Goal: Task Accomplishment & Management: Use online tool/utility

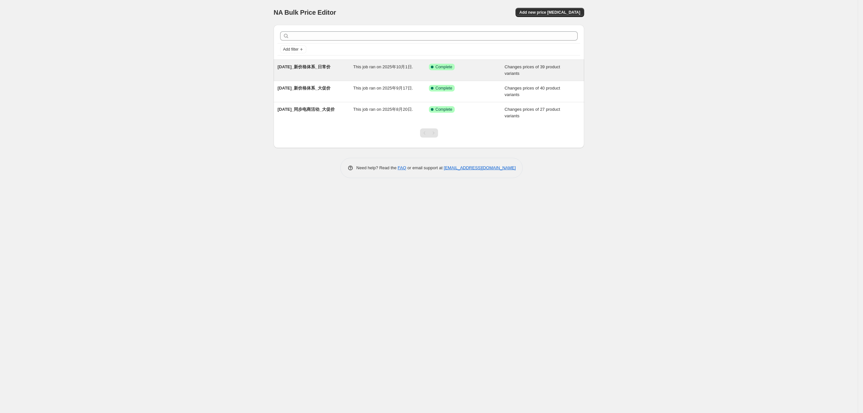
click at [528, 73] on div "Changes prices of 39 product variants" at bounding box center [543, 70] width 76 height 13
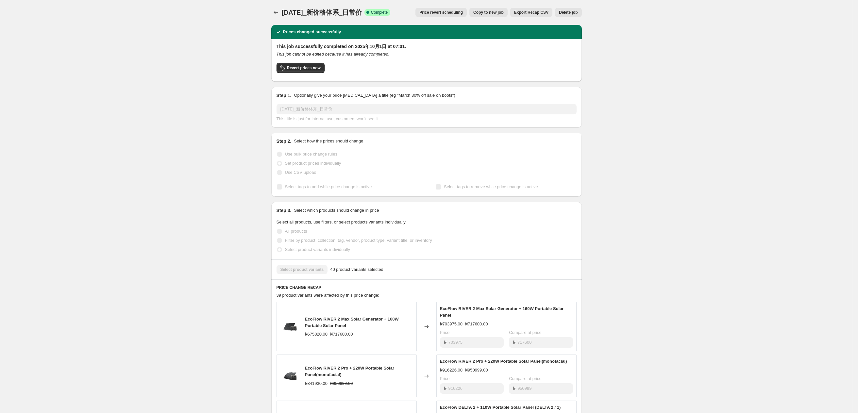
click at [499, 15] on button "Copy to new job" at bounding box center [488, 12] width 38 height 9
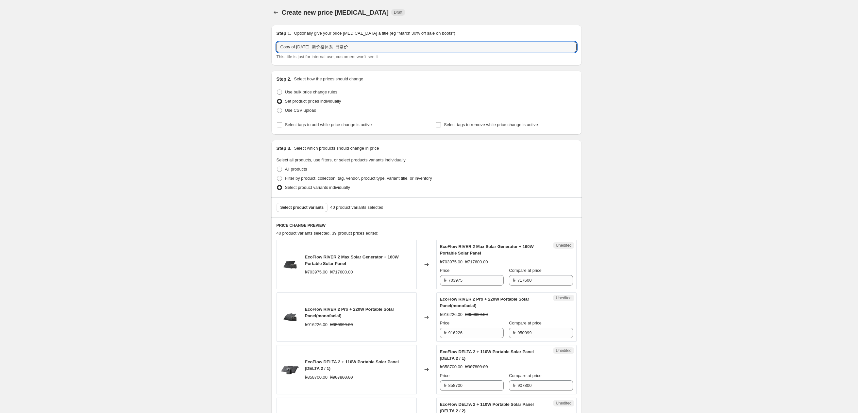
drag, startPoint x: 299, startPoint y: 45, endPoint x: 254, endPoint y: 47, distance: 44.8
type input "[DATE]_新价格体系_小促价"
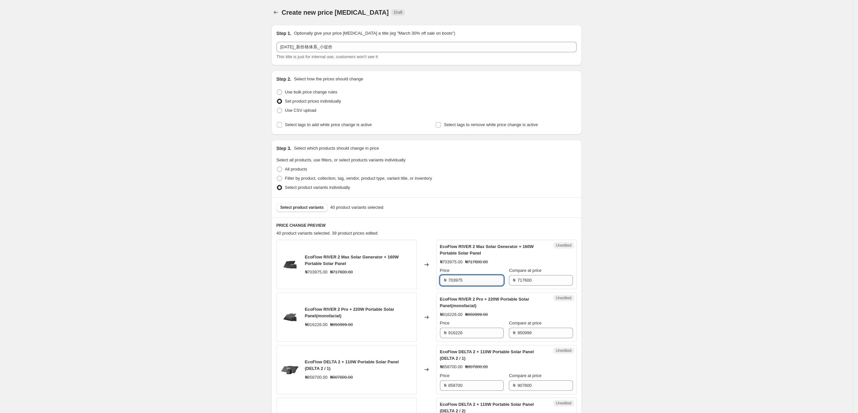
click at [484, 282] on input "703975" at bounding box center [476, 280] width 55 height 10
type input "7"
type input "689895"
click at [506, 264] on div "₦703975.00 ₦717600.00" at bounding box center [506, 262] width 133 height 7
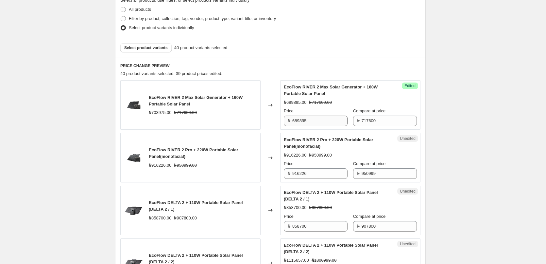
scroll to position [163, 0]
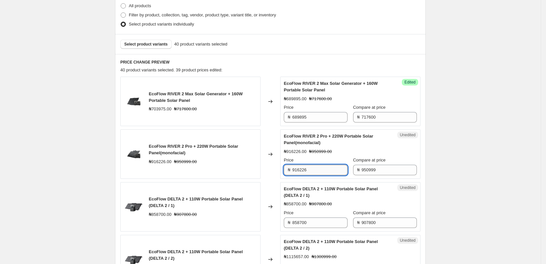
drag, startPoint x: 327, startPoint y: 171, endPoint x: 314, endPoint y: 167, distance: 14.2
click at [276, 172] on div "EcoFlow RIVER 2 Pro + 220W Portable Solar Panel(monofacial) ₦916226.00 ₦950999.…" at bounding box center [270, 153] width 300 height 49
type input "897902"
click at [357, 157] on span "Compare at price" at bounding box center [369, 159] width 33 height 5
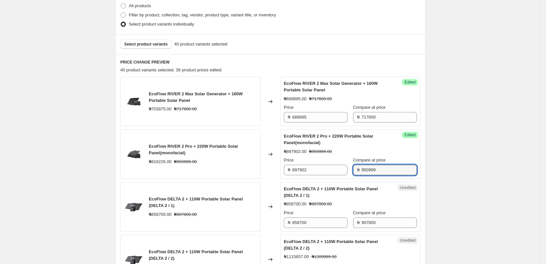
click at [362, 164] on input "950999" at bounding box center [389, 169] width 55 height 10
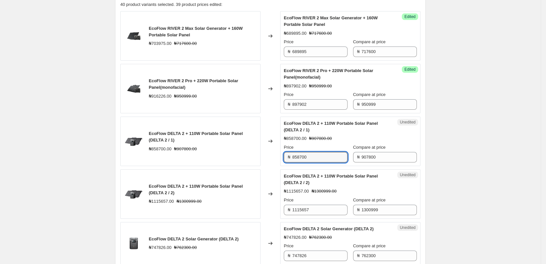
drag, startPoint x: 326, startPoint y: 156, endPoint x: 261, endPoint y: 155, distance: 65.4
click at [259, 156] on div "EcoFlow DELTA 2 + 110W Portable Solar Panel (DELTA 2 / 1) ₦858700.00 ₦907800.00…" at bounding box center [270, 140] width 300 height 49
type input "841526"
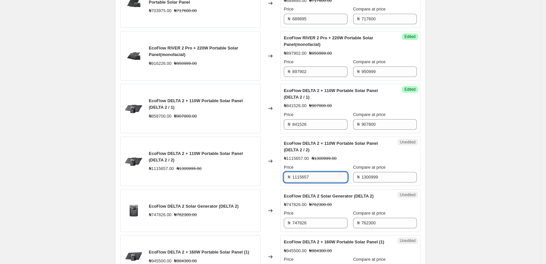
click at [325, 177] on input "1115657" at bounding box center [319, 177] width 55 height 10
type input "1"
type input "1093344"
click at [392, 153] on div "EcoFlow DELTA 2 + 110W Portable Solar Panel (DELTA 2 / 2) ₦1115657.00 ₦1300999.…" at bounding box center [350, 161] width 133 height 42
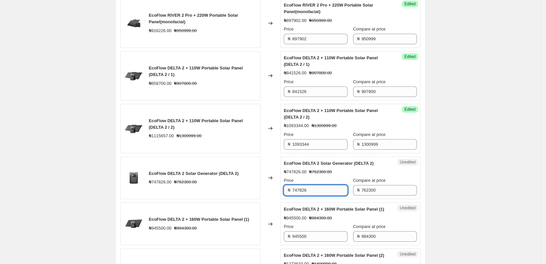
click at [315, 190] on input "747826" at bounding box center [319, 190] width 55 height 10
type input "732869"
click at [329, 174] on strike "₦762300.00" at bounding box center [320, 171] width 23 height 7
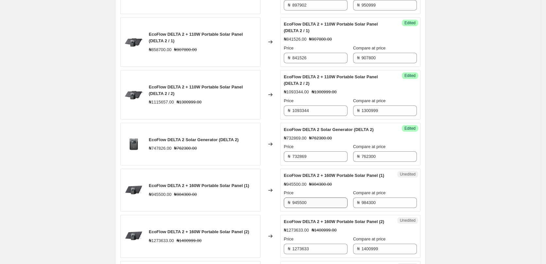
scroll to position [360, 0]
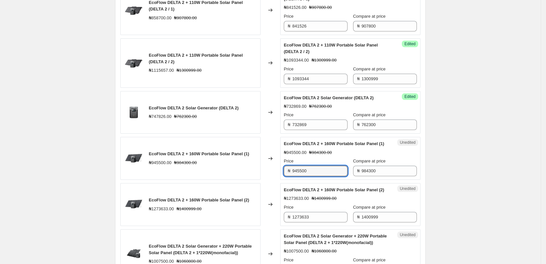
drag, startPoint x: 298, startPoint y: 175, endPoint x: 251, endPoint y: 173, distance: 46.8
click at [251, 173] on div "EcoFlow DELTA 2 + 160W Portable Solar Panel (1) ₦945500.00 ₦984300.00 Changed t…" at bounding box center [270, 158] width 300 height 43
type input "926590"
click at [332, 156] on div "₦926590.00 ₦984300.00" at bounding box center [350, 152] width 133 height 7
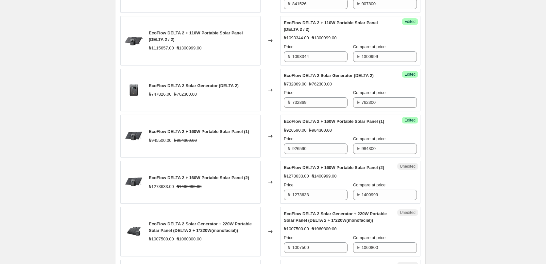
scroll to position [392, 0]
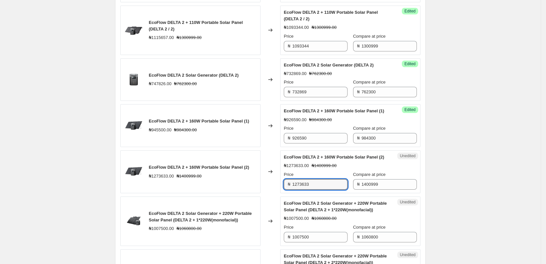
drag, startPoint x: 324, startPoint y: 198, endPoint x: 254, endPoint y: 198, distance: 70.0
click at [254, 193] on div "EcoFlow DELTA 2 + 160W Portable Solar Panel (2) ₦1273633.00 ₦1400999.00 Changed…" at bounding box center [270, 171] width 300 height 43
type input "1248161"
click at [350, 169] on div "₦1273633.00 ₦1400999.00" at bounding box center [350, 165] width 133 height 7
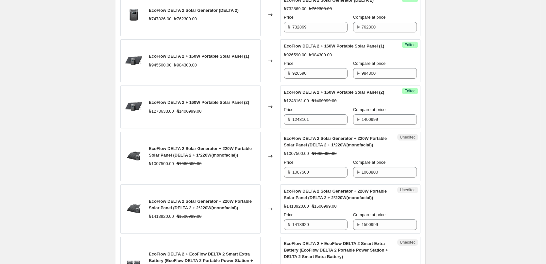
scroll to position [458, 0]
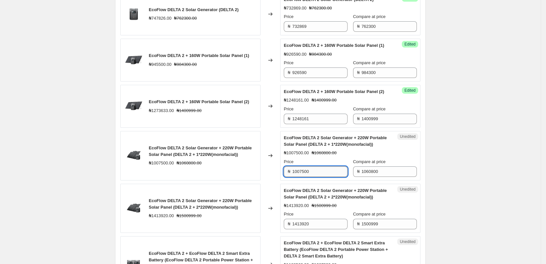
click at [321, 177] on input "1007500" at bounding box center [319, 171] width 55 height 10
type input "1"
type input "987350"
click at [372, 146] on span "EcoFlow DELTA 2 Solar Generator + 220W Portable Solar Panel (DELTA 2 + 1*220W(m…" at bounding box center [335, 140] width 103 height 11
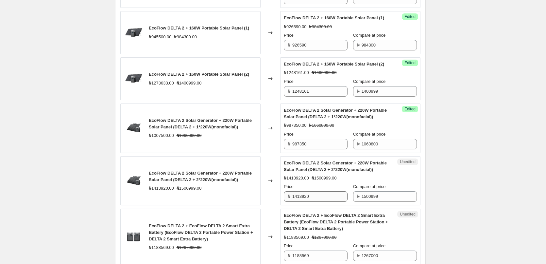
scroll to position [523, 0]
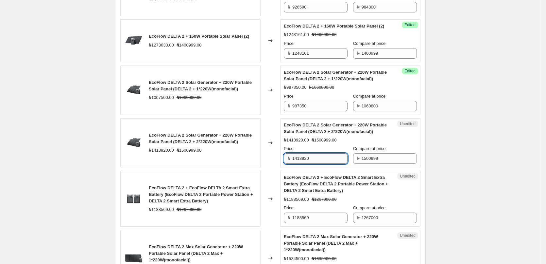
click at [320, 163] on input "1413920" at bounding box center [319, 158] width 55 height 10
type input "1"
type input "1385641"
click at [336, 157] on div "EcoFlow DELTA 2 Solar Generator + 220W Portable Solar Panel (DELTA 2 + 2*220W(m…" at bounding box center [350, 143] width 133 height 42
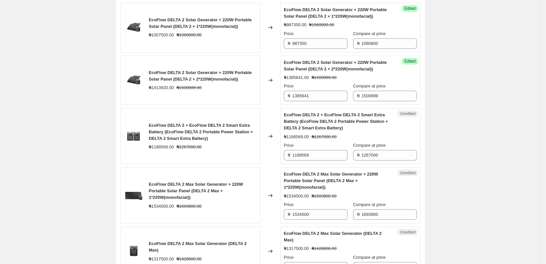
scroll to position [621, 0]
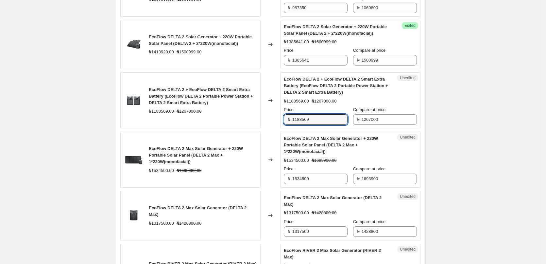
drag, startPoint x: 329, startPoint y: 134, endPoint x: 260, endPoint y: 137, distance: 69.7
click at [260, 128] on div "EcoFlow DELTA 2 + EcoFlow DELTA 2 Smart Extra Battery (EcoFlow DELTA 2 Portable…" at bounding box center [270, 100] width 300 height 56
type input "1164798"
click at [356, 95] on div "EcoFlow DELTA 2 + EcoFlow DELTA 2 Smart Extra Battery (EcoFlow DELTA 2 Portable…" at bounding box center [337, 86] width 107 height 20
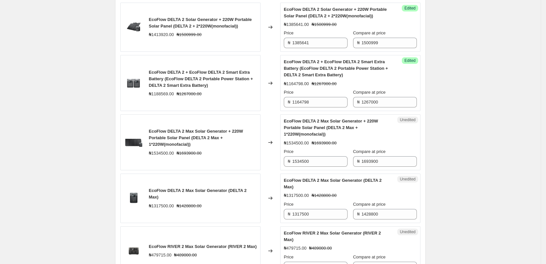
scroll to position [654, 0]
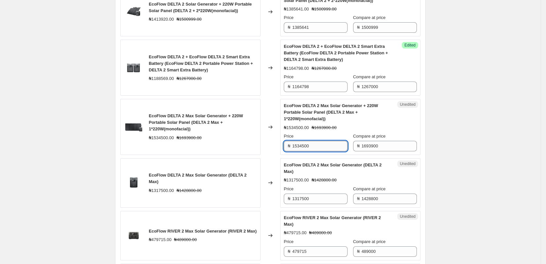
click at [315, 151] on input "1534500" at bounding box center [319, 146] width 55 height 10
type input "1"
type input "1503810"
click at [390, 122] on div "EcoFlow DELTA 2 Max Solar Generator + 220W Portable Solar Panel (DELTA 2 Max + …" at bounding box center [337, 112] width 107 height 20
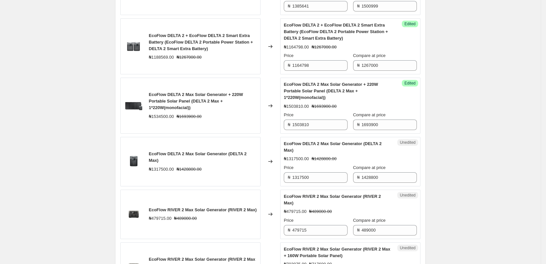
scroll to position [687, 0]
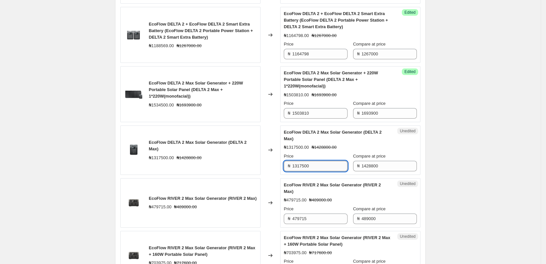
click at [316, 171] on input "1317500" at bounding box center [319, 166] width 55 height 10
type input "1"
type input "1291150"
click at [349, 142] on div "EcoFlow DELTA 2 Max Solar Generator (DELTA 2 Max)" at bounding box center [337, 135] width 107 height 13
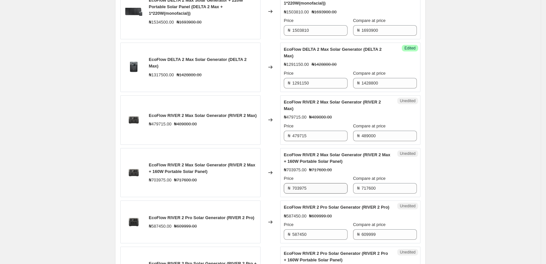
scroll to position [785, 0]
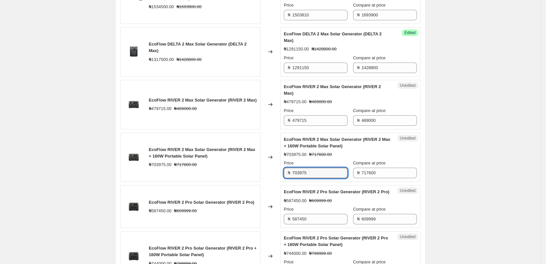
drag, startPoint x: 317, startPoint y: 189, endPoint x: 244, endPoint y: 183, distance: 73.4
click at [242, 182] on div "EcoFlow RIVER 2 Max Solar Generator (RIVER 2 Max + 160W Portable Solar Panel) ₦…" at bounding box center [270, 156] width 300 height 49
type input "689895"
click at [306, 166] on div "Price" at bounding box center [316, 163] width 64 height 7
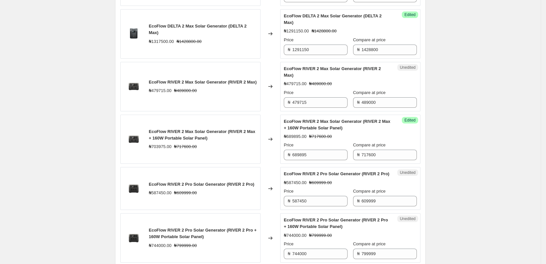
scroll to position [817, 0]
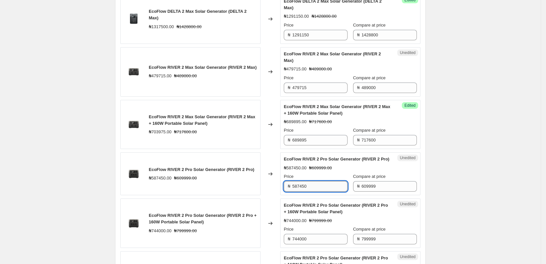
click at [322, 191] on input "587450" at bounding box center [319, 186] width 55 height 10
type input "5"
type input "575701"
click at [333, 183] on div "EcoFlow RIVER 2 Pro Solar Generator (RIVER 2 Pro) ₦587450.00 ₦609999.00 Price ₦…" at bounding box center [350, 174] width 133 height 36
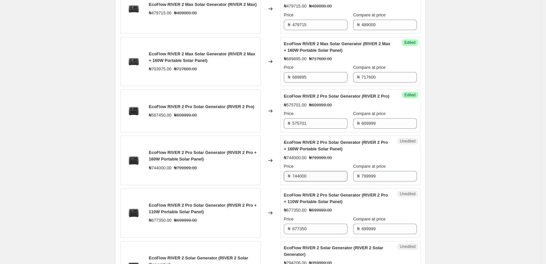
scroll to position [883, 0]
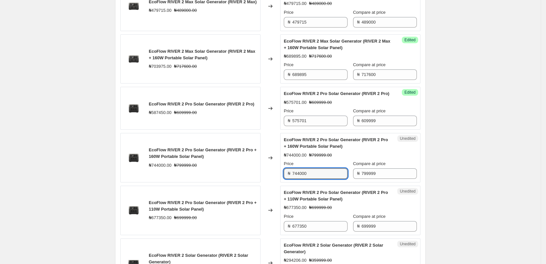
drag, startPoint x: 316, startPoint y: 193, endPoint x: 268, endPoint y: 193, distance: 48.7
click at [267, 182] on div "EcoFlow RIVER 2 Pro Solar Generator (RIVER 2 Pro + 160W Portable Solar Panel) ₦…" at bounding box center [270, 157] width 300 height 49
type input "729120"
click at [329, 179] on div "Price ₦ 729120" at bounding box center [316, 169] width 64 height 18
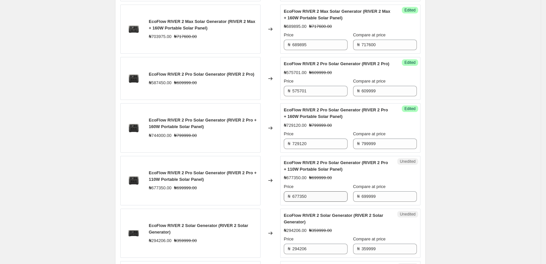
scroll to position [948, 0]
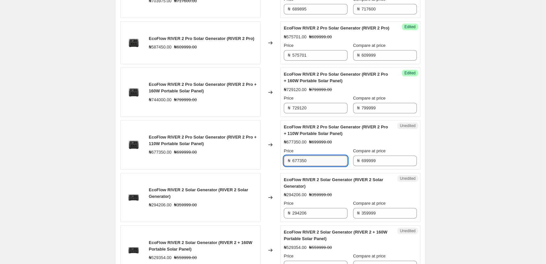
click at [327, 166] on input "677350" at bounding box center [319, 160] width 55 height 10
drag, startPoint x: 320, startPoint y: 181, endPoint x: 270, endPoint y: 181, distance: 50.0
click at [270, 169] on div "EcoFlow RIVER 2 Pro Solar Generator (RIVER 2 Pro + 110W Portable Solar Panel) ₦…" at bounding box center [270, 144] width 300 height 49
type input "663803"
click at [312, 145] on strike "₦699999.00" at bounding box center [320, 142] width 23 height 7
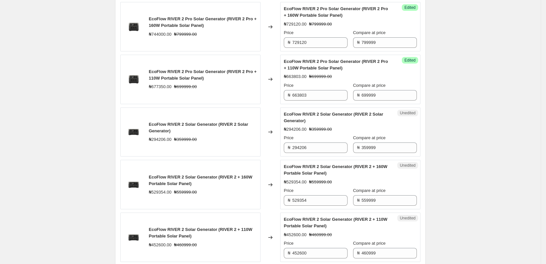
scroll to position [1046, 0]
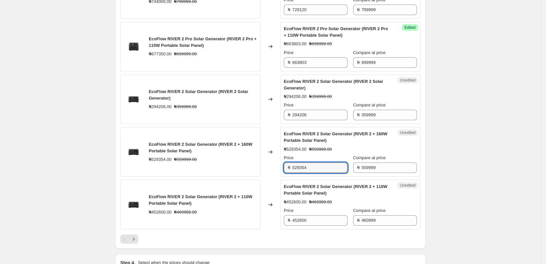
drag, startPoint x: 324, startPoint y: 185, endPoint x: 263, endPoint y: 181, distance: 61.6
click at [263, 176] on div "EcoFlow RIVER 2 Solar Generator (RIVER 2 + 160W Portable Solar Panel) ₦529354.0…" at bounding box center [270, 151] width 300 height 49
type input "518767"
click at [318, 152] on strike "₦559999.00" at bounding box center [320, 149] width 23 height 7
click at [316, 124] on div "Unedited EcoFlow RIVER 2 Solar Generator (RIVER 2 Solar Generator) ₦294206.00 ₦…" at bounding box center [350, 99] width 140 height 49
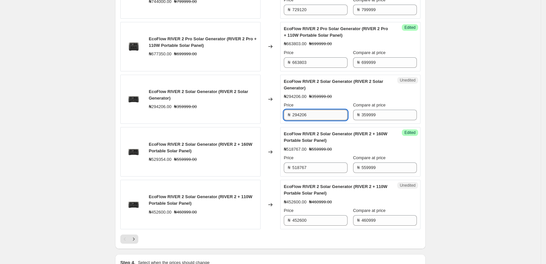
click at [320, 120] on input "294206" at bounding box center [319, 115] width 55 height 10
type input "2"
type input "288322"
click at [323, 91] on div "EcoFlow RIVER 2 Solar Generator (RIVER 2 Solar Generator)" at bounding box center [337, 84] width 107 height 13
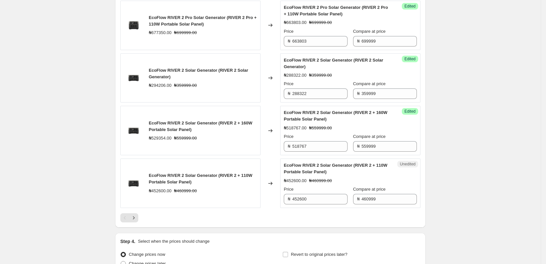
scroll to position [1144, 0]
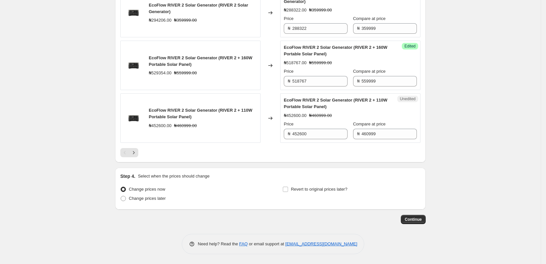
click at [321, 118] on div "EcoFlow RIVER 2 Solar Generator (RIVER 2 + 110W Portable Solar Panel) ₦452600.0…" at bounding box center [350, 118] width 133 height 42
click at [315, 139] on input "452600" at bounding box center [319, 133] width 55 height 10
type input "4"
type input "443548"
click at [379, 110] on div "EcoFlow RIVER 2 Solar Generator (RIVER 2 + 110W Portable Solar Panel)" at bounding box center [337, 103] width 107 height 13
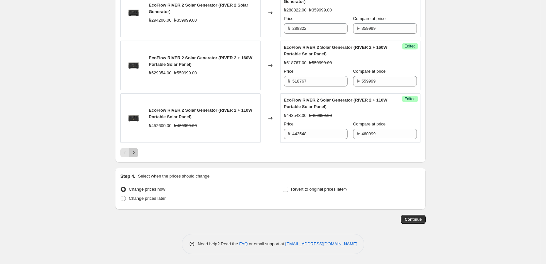
click at [135, 154] on icon "Next" at bounding box center [134, 152] width 2 height 3
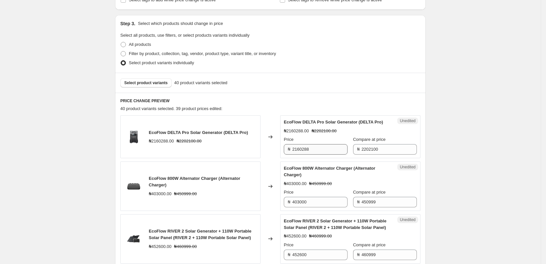
scroll to position [126, 0]
click at [321, 154] on input "2160288" at bounding box center [319, 148] width 55 height 10
type input "2"
type input "2117082"
click at [329, 142] on div "Price" at bounding box center [316, 138] width 64 height 7
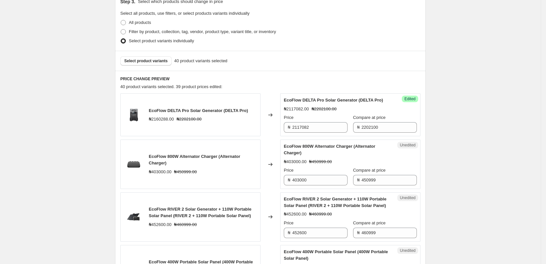
scroll to position [158, 0]
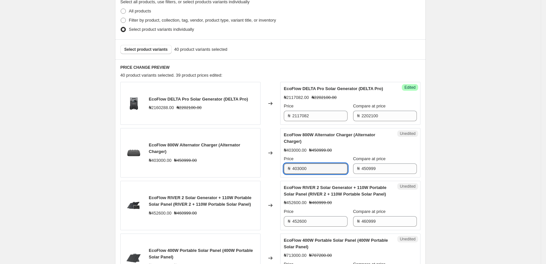
drag, startPoint x: 320, startPoint y: 175, endPoint x: 270, endPoint y: 175, distance: 50.3
click at [270, 175] on div "EcoFlow 800W Alternator Charger (Alternator Charger) ₦403000.00 ₦450999.00 Chan…" at bounding box center [270, 152] width 300 height 49
type input "394940"
click at [310, 162] on div "Price" at bounding box center [316, 158] width 64 height 7
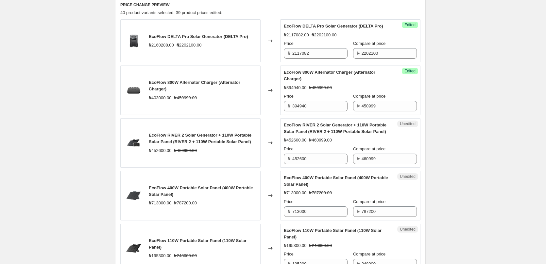
scroll to position [224, 0]
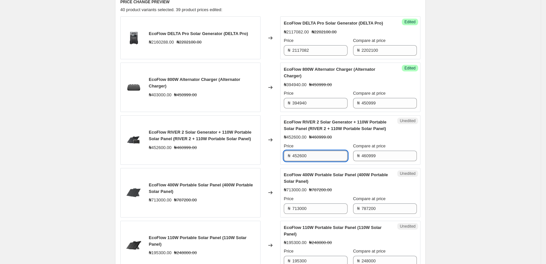
click at [314, 161] on input "452600" at bounding box center [319, 155] width 55 height 10
type input "4"
type input "443548"
click at [322, 149] on div "Price" at bounding box center [316, 146] width 64 height 7
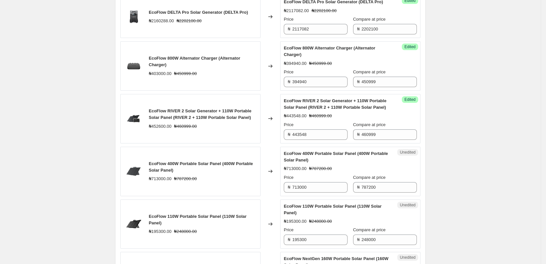
scroll to position [256, 0]
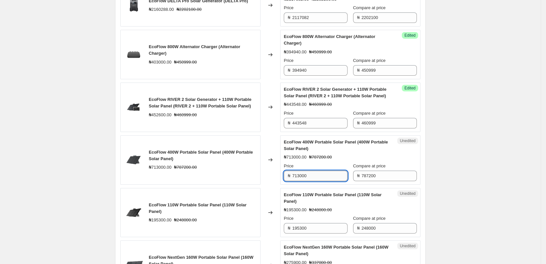
click at [334, 181] on input "713000" at bounding box center [319, 175] width 55 height 10
type input "7"
type input "698740"
click at [331, 167] on div "EcoFlow 400W Portable Solar Panel (400W Portable Solar Panel) ₦713000.00 ₦78720…" at bounding box center [350, 160] width 133 height 42
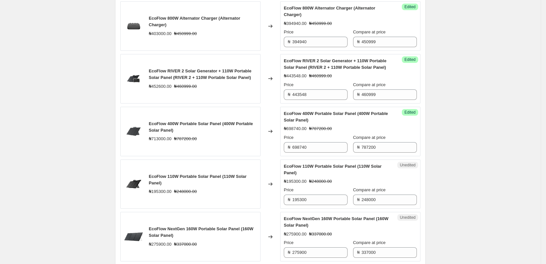
scroll to position [322, 0]
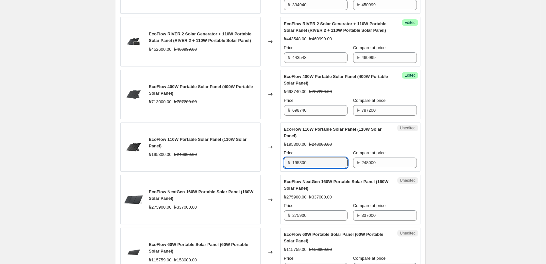
drag, startPoint x: 292, startPoint y: 170, endPoint x: 281, endPoint y: 168, distance: 11.7
click at [281, 168] on div "EcoFlow 110W Portable Solar Panel (110W Solar Panel) ₦195300.00 ₦248000.00 Chan…" at bounding box center [270, 146] width 300 height 49
type input "191394"
click at [313, 190] on span "EcoFlow NextGen 160W Portable Solar Panel (160W Solar Panel)" at bounding box center [336, 184] width 105 height 11
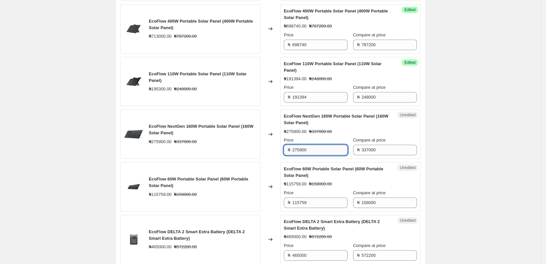
click at [316, 155] on input "275900" at bounding box center [319, 150] width 55 height 10
type input "2"
type input "270382"
click at [321, 143] on div "Price" at bounding box center [316, 140] width 64 height 7
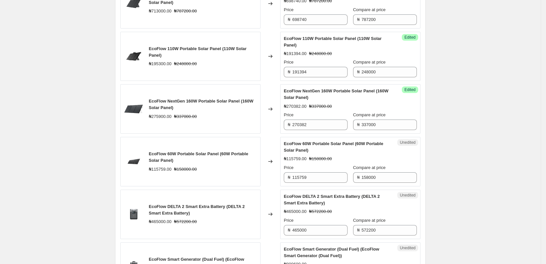
scroll to position [420, 0]
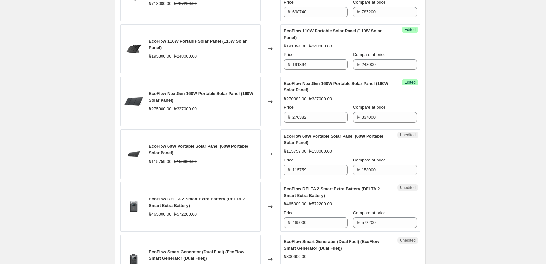
click at [323, 179] on div "Unedited EcoFlow 60W Portable Solar Panel (60W Portable Solar Panel) ₦115759.00…" at bounding box center [350, 153] width 140 height 49
click at [326, 175] on input "115759" at bounding box center [319, 169] width 55 height 10
type input "1"
click at [324, 175] on input "115759" at bounding box center [319, 169] width 55 height 10
type input "113444"
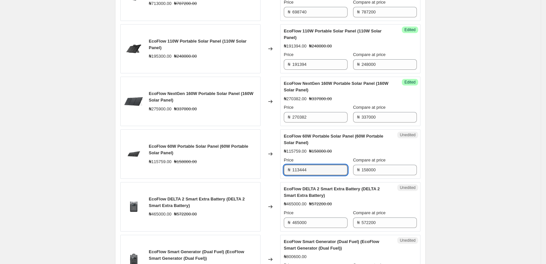
click at [329, 161] on div "EcoFlow 60W Portable Solar Panel (60W Portable Solar Panel) ₦115759.00 ₦158000.…" at bounding box center [350, 154] width 133 height 42
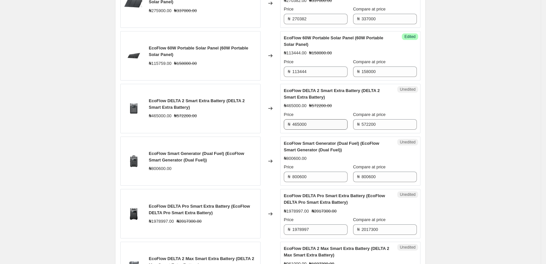
scroll to position [485, 0]
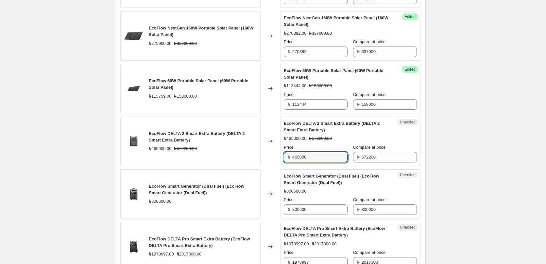
drag, startPoint x: 309, startPoint y: 159, endPoint x: 264, endPoint y: 159, distance: 45.4
click at [262, 159] on div "EcoFlow DELTA 2 Smart Extra Battery (DELTA 2 Smart Extra Battery) ₦465000.00 ₦5…" at bounding box center [270, 140] width 300 height 49
type input "455700"
click at [331, 142] on strike "₦572200.00" at bounding box center [320, 138] width 23 height 7
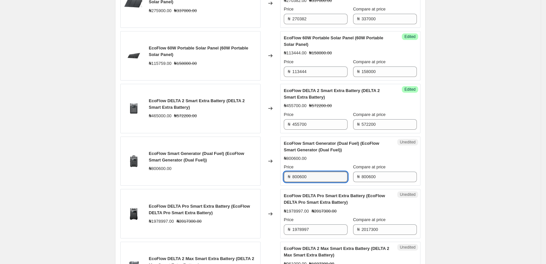
drag, startPoint x: 324, startPoint y: 184, endPoint x: 263, endPoint y: 183, distance: 61.5
click at [263, 183] on div "EcoFlow Smart Generator (Dual Fuel) (EcoFlow Smart Generator (Dual Fuel)) ₦8006…" at bounding box center [270, 160] width 300 height 49
type input "784588"
click at [322, 149] on span "EcoFlow Smart Generator (Dual Fuel) (EcoFlow Smart Generator (Dual Fuel))" at bounding box center [331, 146] width 95 height 11
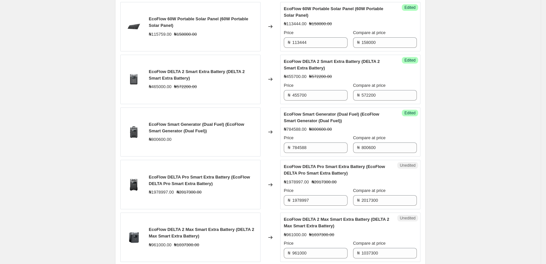
scroll to position [583, 0]
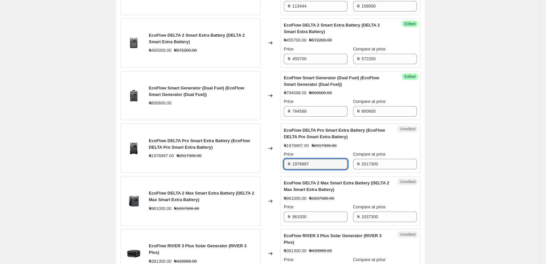
drag, startPoint x: 325, startPoint y: 170, endPoint x: 273, endPoint y: 170, distance: 52.3
click at [273, 170] on div "EcoFlow DELTA Pro Smart Extra Battery (EcoFlow DELTA Pro Smart Extra Battery) ₦…" at bounding box center [270, 147] width 300 height 49
type input "1939417"
click at [312, 157] on div "Price" at bounding box center [316, 154] width 64 height 7
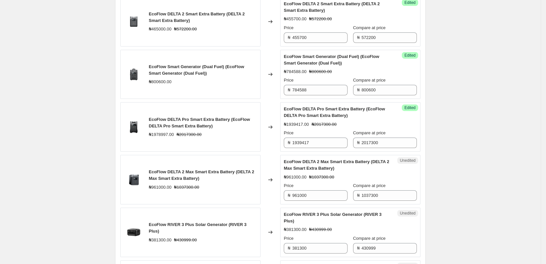
scroll to position [616, 0]
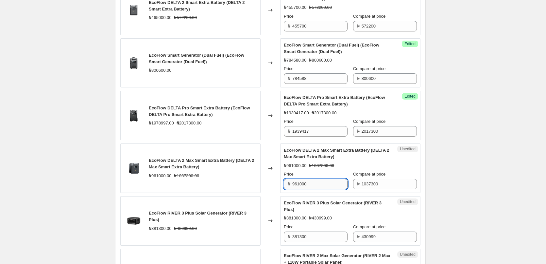
click at [325, 189] on input "961000" at bounding box center [319, 184] width 55 height 10
type input "9"
type input "941780"
click at [333, 160] on div "EcoFlow DELTA 2 Max Smart Extra Battery (DELTA 2 Max Smart Extra Battery)" at bounding box center [337, 153] width 107 height 13
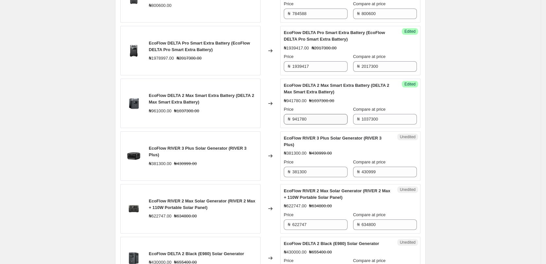
scroll to position [681, 0]
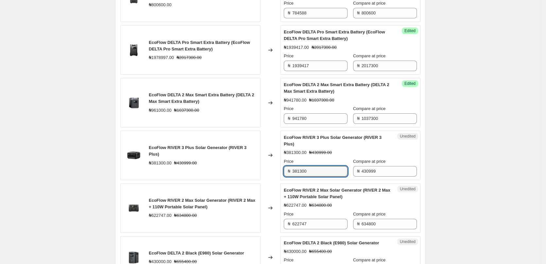
drag, startPoint x: 320, startPoint y: 177, endPoint x: 281, endPoint y: 173, distance: 40.1
click at [267, 177] on div "EcoFlow RIVER 3 Plus Solar Generator (RIVER 3 Plus) ₦381300.00 ₦430999.00 Chang…" at bounding box center [270, 154] width 300 height 49
type input "373674"
click at [347, 162] on div "EcoFlow RIVER 3 Plus Solar Generator (RIVER 3 Plus) ₦381300.00 ₦430999.00 Price…" at bounding box center [350, 155] width 133 height 42
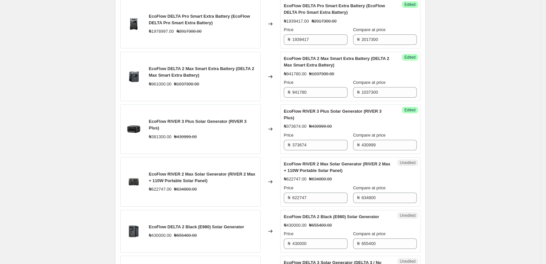
scroll to position [714, 0]
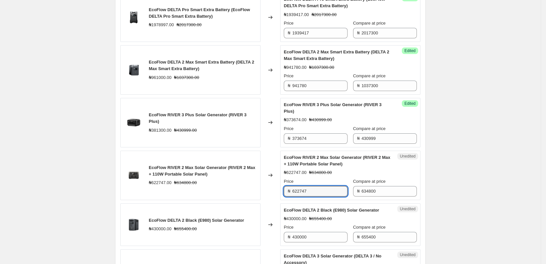
drag, startPoint x: 327, startPoint y: 197, endPoint x: 275, endPoint y: 194, distance: 51.8
click at [275, 194] on div "EcoFlow RIVER 2 Max Solar Generator (RIVER 2 Max + 110W Portable Solar Panel) ₦…" at bounding box center [270, 174] width 300 height 49
type input "610292"
click at [312, 176] on strike "₦634800.00" at bounding box center [320, 172] width 23 height 7
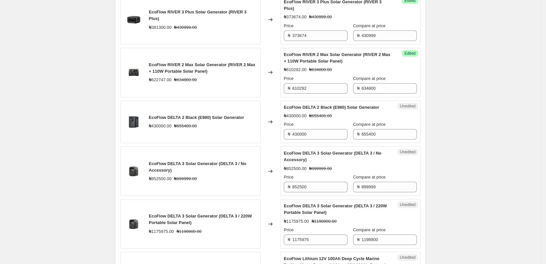
scroll to position [845, 0]
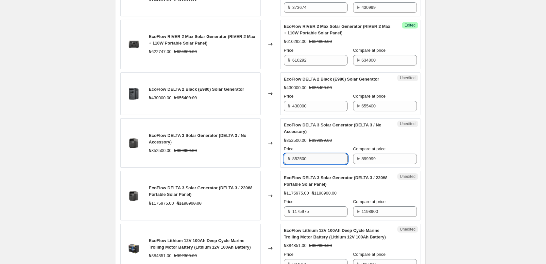
click at [317, 164] on input "852500" at bounding box center [319, 158] width 55 height 10
click at [311, 164] on input "852500" at bounding box center [319, 158] width 55 height 10
type input "8"
type input "835450"
click at [376, 152] on label "Compare at price" at bounding box center [369, 148] width 33 height 7
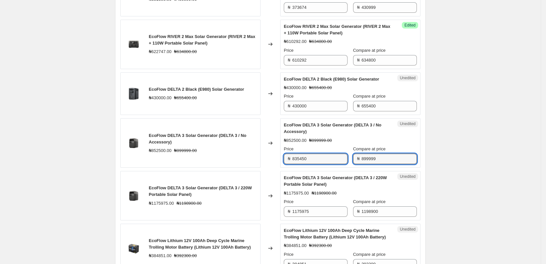
click at [376, 158] on input "899999" at bounding box center [389, 158] width 55 height 10
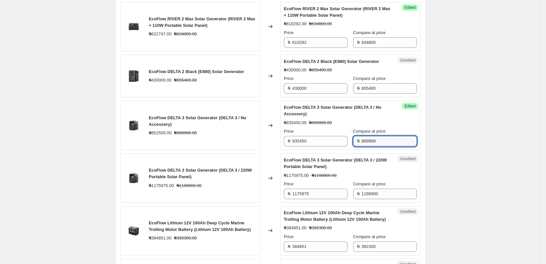
scroll to position [877, 0]
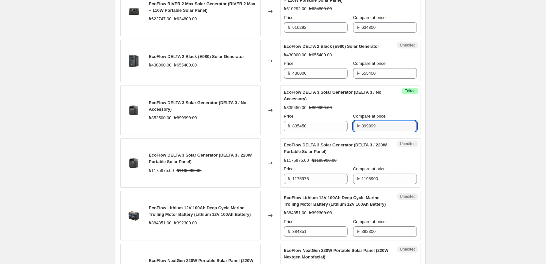
click at [324, 163] on strike "₦1198900.00" at bounding box center [324, 160] width 25 height 7
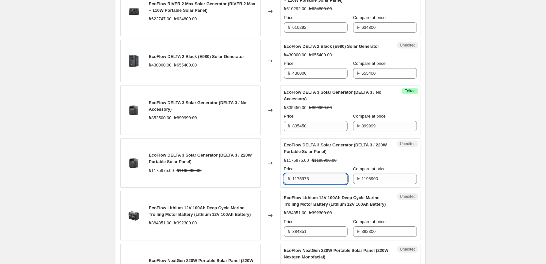
click at [320, 184] on input "1175975" at bounding box center [319, 178] width 55 height 10
drag, startPoint x: 325, startPoint y: 185, endPoint x: 266, endPoint y: 185, distance: 58.8
click at [266, 185] on div "EcoFlow DELTA 3 Solar Generator (DELTA 3 / 220W Portable Solar Panel) ₦1175975.…" at bounding box center [270, 162] width 300 height 49
type input "1152456"
click at [322, 163] on strike "₦1198900.00" at bounding box center [324, 160] width 25 height 7
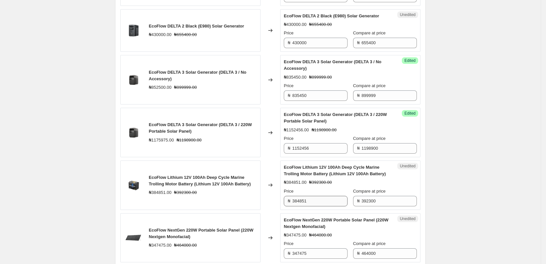
scroll to position [943, 0]
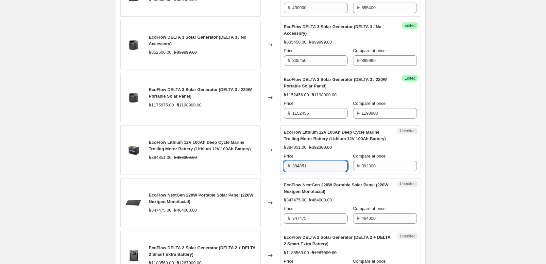
drag, startPoint x: 323, startPoint y: 174, endPoint x: 269, endPoint y: 174, distance: 54.3
click at [269, 174] on div "EcoFlow Lithium 12V 100Ah Deep Cycle Marine Trolling Motor Battery (Lithium 12V…" at bounding box center [270, 149] width 300 height 49
type input "377154"
click at [337, 159] on div "Price" at bounding box center [316, 156] width 64 height 7
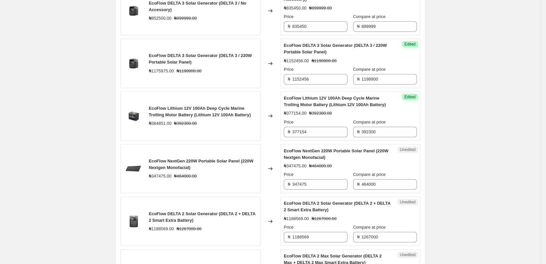
scroll to position [1008, 0]
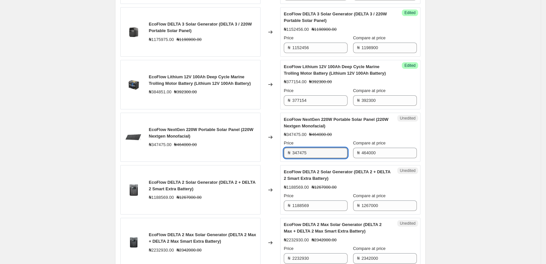
drag, startPoint x: 317, startPoint y: 161, endPoint x: 288, endPoint y: 162, distance: 28.8
click at [288, 158] on div "₦ 347475" at bounding box center [316, 152] width 64 height 10
type input "340525"
click at [313, 109] on div "Success Edited EcoFlow Lithium 12V 100Ah Deep Cycle Marine Trolling Motor Batte…" at bounding box center [350, 84] width 140 height 49
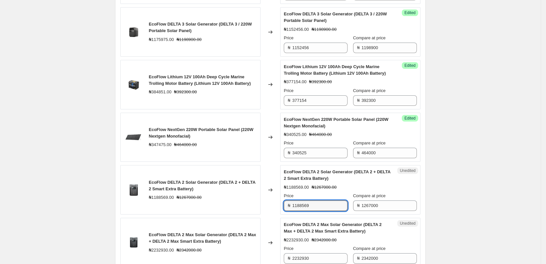
drag, startPoint x: 322, startPoint y: 212, endPoint x: 255, endPoint y: 211, distance: 67.4
click at [255, 211] on div "EcoFlow DELTA 2 Solar Generator (DELTA 2 + DELTA 2 Smart Extra Battery) ₦118856…" at bounding box center [270, 189] width 300 height 49
type input "1164798"
click at [348, 199] on div "Price" at bounding box center [316, 195] width 64 height 7
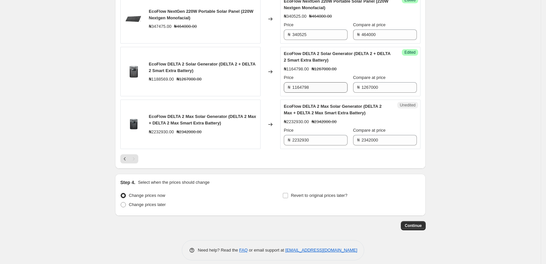
scroll to position [1139, 0]
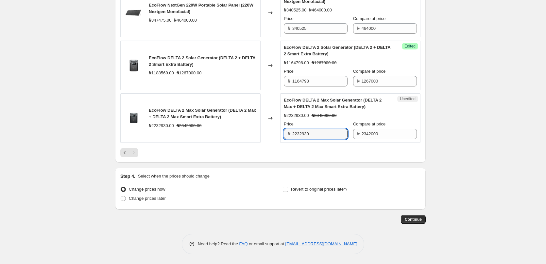
drag, startPoint x: 316, startPoint y: 135, endPoint x: 267, endPoint y: 134, distance: 49.4
click at [267, 134] on div "EcoFlow DELTA 2 Max Solar Generator (DELTA 2 Max + DELTA 2 Max Smart Extra Batt…" at bounding box center [270, 117] width 300 height 49
type input "2188271"
click at [330, 128] on div "Price ₦ 2188271" at bounding box center [316, 130] width 64 height 18
click at [164, 200] on span "Change prices later" at bounding box center [147, 198] width 37 height 5
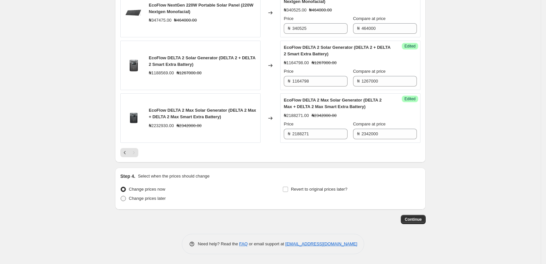
click at [121, 196] on input "Change prices later" at bounding box center [121, 196] width 0 height 0
radio input "true"
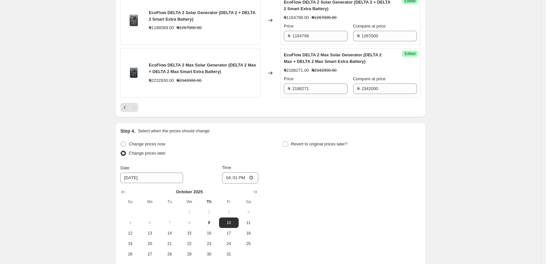
scroll to position [1237, 0]
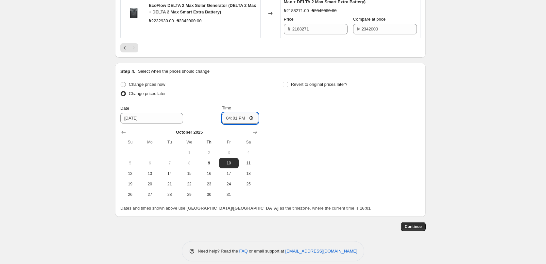
click at [247, 122] on input "16:01" at bounding box center [240, 117] width 37 height 11
click at [248, 123] on input "16:01" at bounding box center [240, 117] width 37 height 11
click at [246, 124] on input "16:01" at bounding box center [240, 117] width 37 height 11
click at [253, 124] on input "16:01" at bounding box center [240, 117] width 37 height 11
click at [323, 136] on div "Change prices now Change prices later Date [DATE] Time 17:00 [DATE] Su Mo Tu We…" at bounding box center [270, 140] width 300 height 120
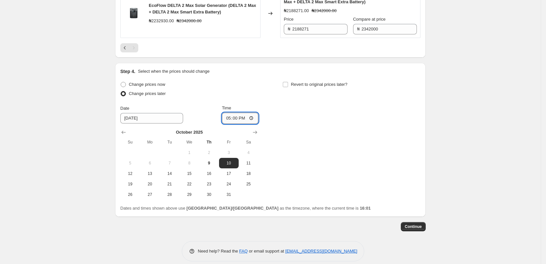
click at [240, 123] on input "17:00" at bounding box center [240, 117] width 37 height 11
click at [244, 124] on input "17:00" at bounding box center [240, 117] width 37 height 11
click at [242, 124] on input "17:00" at bounding box center [240, 117] width 37 height 11
click at [239, 124] on input "17:00" at bounding box center [240, 117] width 37 height 11
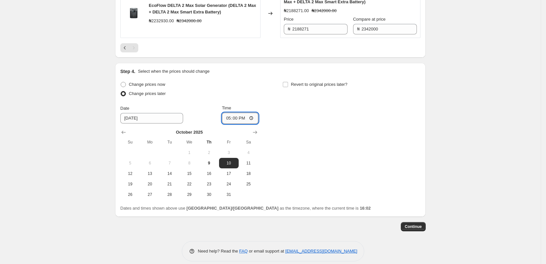
click at [239, 124] on input "17:00" at bounding box center [240, 117] width 37 height 11
click at [253, 123] on input "17:00" at bounding box center [240, 117] width 37 height 11
type input "07:00"
click at [315, 145] on div "Change prices now Change prices later Date [DATE] Time 07:00 [DATE] Su Mo Tu We…" at bounding box center [270, 140] width 300 height 120
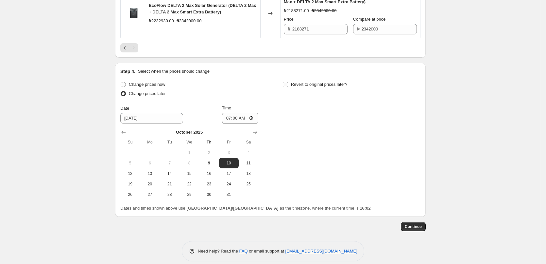
click at [291, 89] on label "Revert to original prices later?" at bounding box center [314, 84] width 65 height 9
click at [288, 87] on input "Revert to original prices later?" at bounding box center [285, 84] width 5 height 5
checkbox input "true"
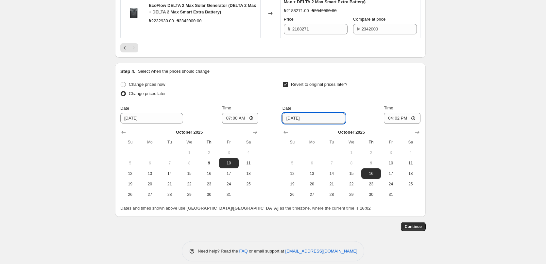
click at [319, 123] on input "[DATE]" at bounding box center [313, 118] width 63 height 10
click at [300, 123] on input "[DATE]" at bounding box center [313, 118] width 63 height 10
click at [375, 186] on span "23" at bounding box center [371, 183] width 14 height 5
type input "[DATE]"
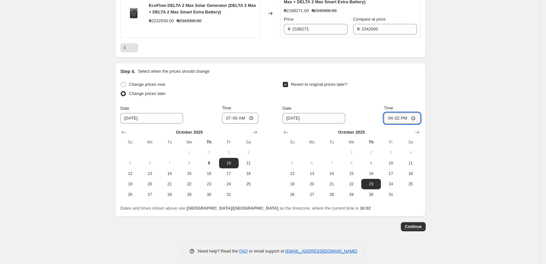
click at [409, 124] on input "16:02" at bounding box center [402, 117] width 37 height 11
click at [416, 124] on input "16:02" at bounding box center [402, 117] width 37 height 11
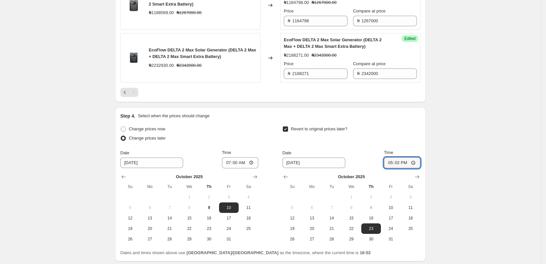
scroll to position [1204, 0]
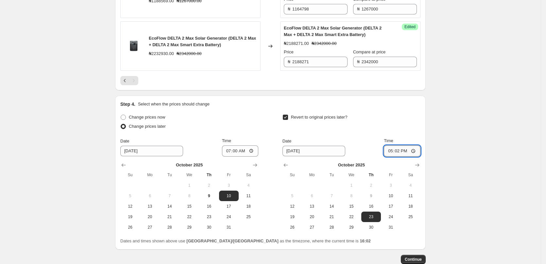
click at [404, 155] on input "17:02" at bounding box center [402, 150] width 37 height 11
click at [412, 156] on input "17:02" at bounding box center [402, 150] width 37 height 11
type input "17:00"
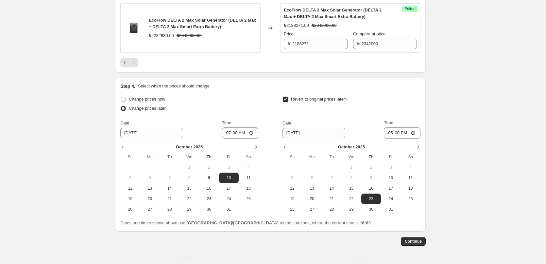
scroll to position [1251, 0]
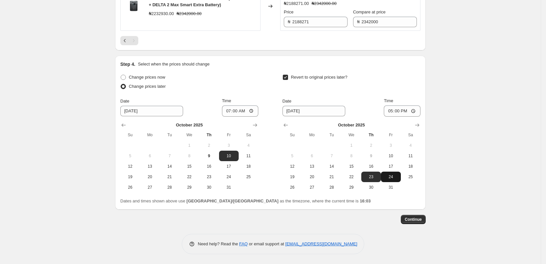
click at [388, 178] on span "24" at bounding box center [390, 176] width 14 height 5
type input "[DATE]"
click at [401, 113] on input "17:00" at bounding box center [402, 110] width 37 height 11
click at [404, 112] on input "17:00" at bounding box center [402, 110] width 37 height 11
click at [407, 112] on input "17:00" at bounding box center [402, 110] width 37 height 11
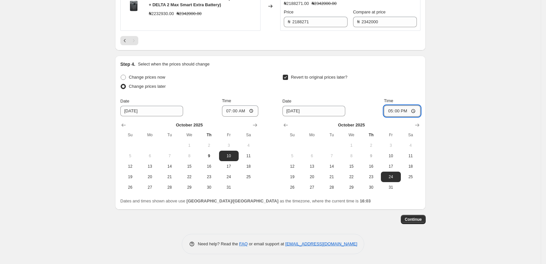
click at [413, 111] on input "17:00" at bounding box center [402, 110] width 37 height 11
click at [407, 111] on input "17:00" at bounding box center [402, 110] width 37 height 11
click at [405, 112] on input "17:00" at bounding box center [402, 110] width 37 height 11
click at [399, 111] on input "17:00" at bounding box center [402, 110] width 37 height 11
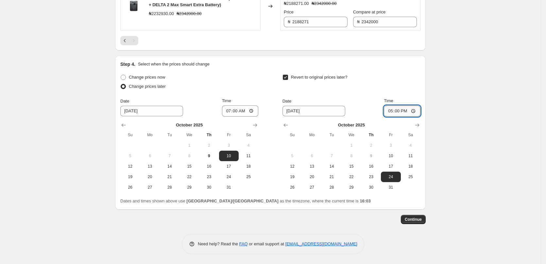
click at [399, 111] on input "17:00" at bounding box center [402, 110] width 37 height 11
click at [409, 110] on input "17:00" at bounding box center [402, 110] width 37 height 11
click at [416, 110] on input "17:00" at bounding box center [402, 110] width 37 height 11
click at [402, 113] on input "10:00" at bounding box center [402, 110] width 37 height 11
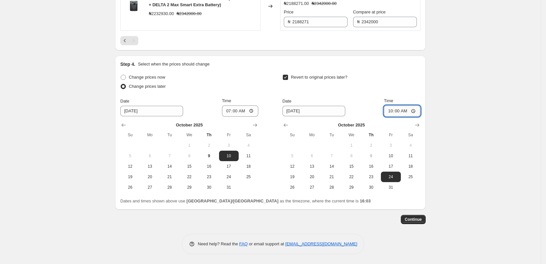
click at [402, 113] on input "10:00" at bounding box center [402, 110] width 37 height 11
click at [403, 112] on input "10:00" at bounding box center [402, 110] width 37 height 11
click at [408, 112] on input "10:00" at bounding box center [402, 110] width 37 height 11
click at [406, 112] on input "10:00" at bounding box center [402, 110] width 37 height 11
click at [401, 111] on input "10:00" at bounding box center [402, 110] width 37 height 11
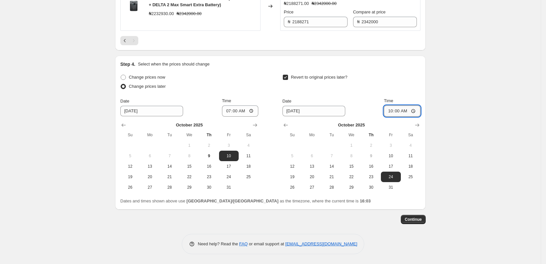
click at [417, 111] on input "10:00" at bounding box center [402, 110] width 37 height 11
type input "12:00"
click at [421, 218] on span "Continue" at bounding box center [413, 218] width 17 height 5
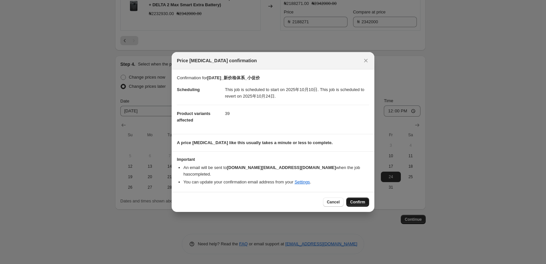
click at [363, 200] on span "Confirm" at bounding box center [357, 201] width 15 height 5
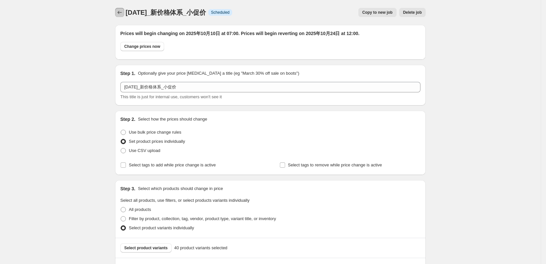
click at [122, 14] on icon "Price change jobs" at bounding box center [119, 12] width 7 height 7
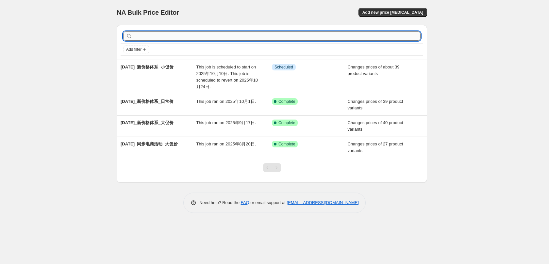
click at [189, 32] on input "text" at bounding box center [277, 35] width 287 height 9
